Goal: Task Accomplishment & Management: Manage account settings

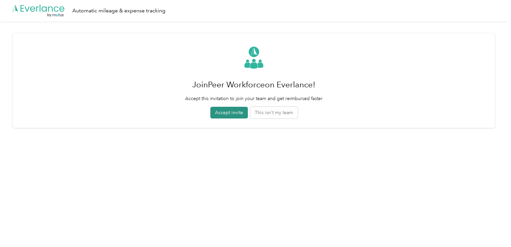
click at [240, 114] on button "Accept invite" at bounding box center [228, 113] width 37 height 12
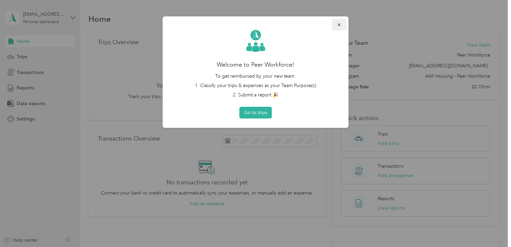
click at [342, 24] on button "button" at bounding box center [339, 25] width 14 height 12
